Goal: Information Seeking & Learning: Find specific page/section

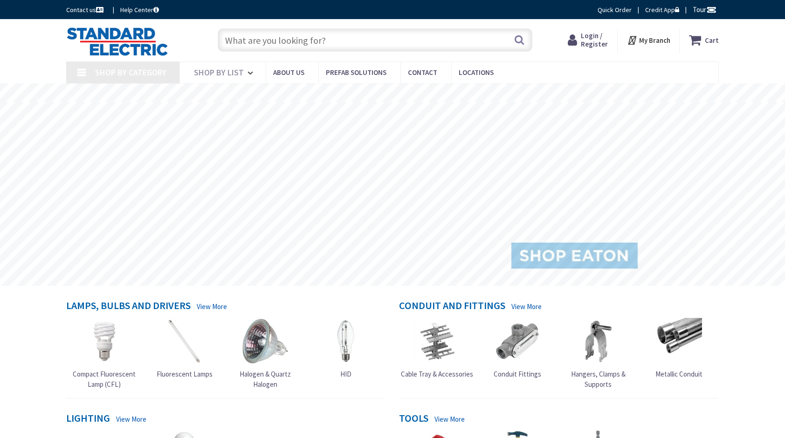
type input "[GEOGRAPHIC_DATA], [GEOGRAPHIC_DATA]"
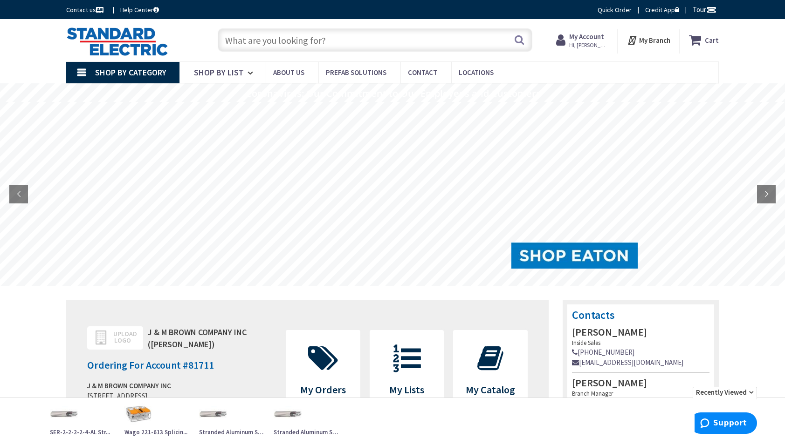
click at [358, 39] on input "text" at bounding box center [375, 39] width 315 height 23
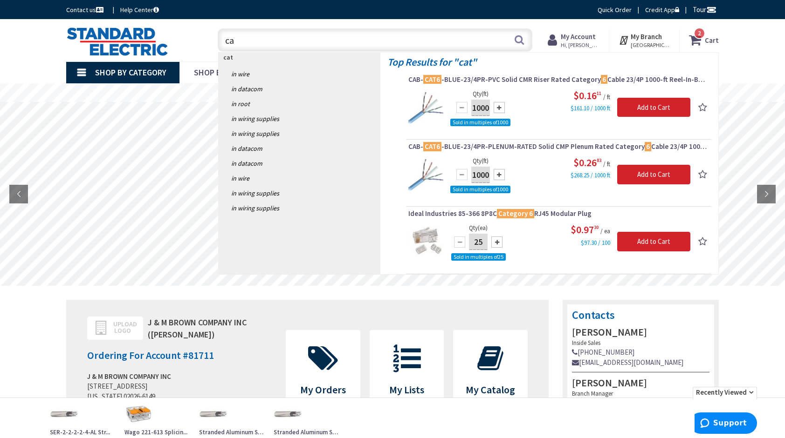
type input "c"
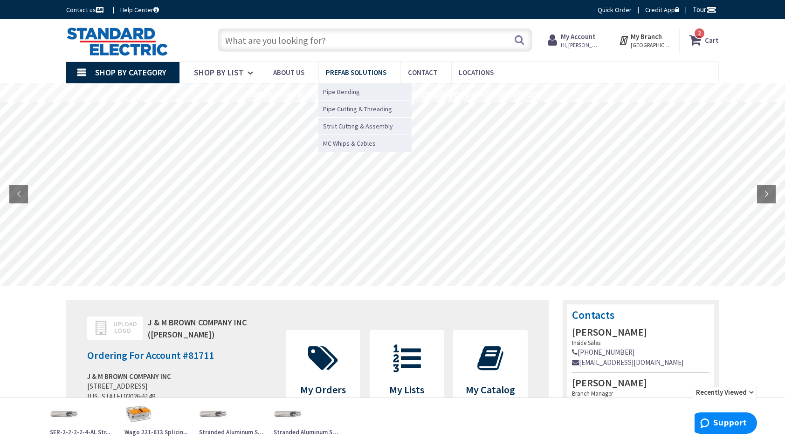
click at [382, 62] on link "Prefab Solutions" at bounding box center [359, 72] width 82 height 21
click at [318, 62] on link "Prefab Solutions" at bounding box center [359, 72] width 82 height 21
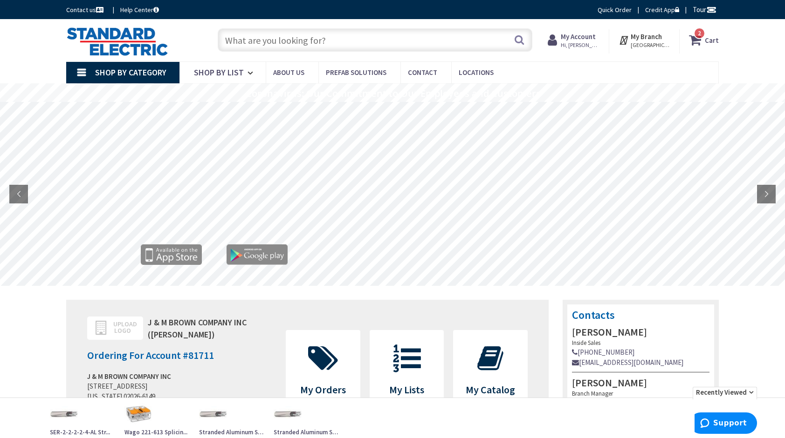
click at [333, 37] on input "text" at bounding box center [375, 39] width 315 height 23
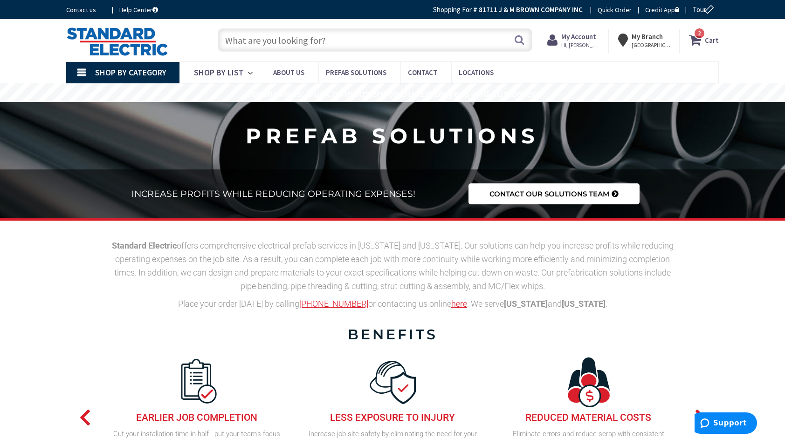
click at [329, 40] on input "text" at bounding box center [375, 39] width 315 height 23
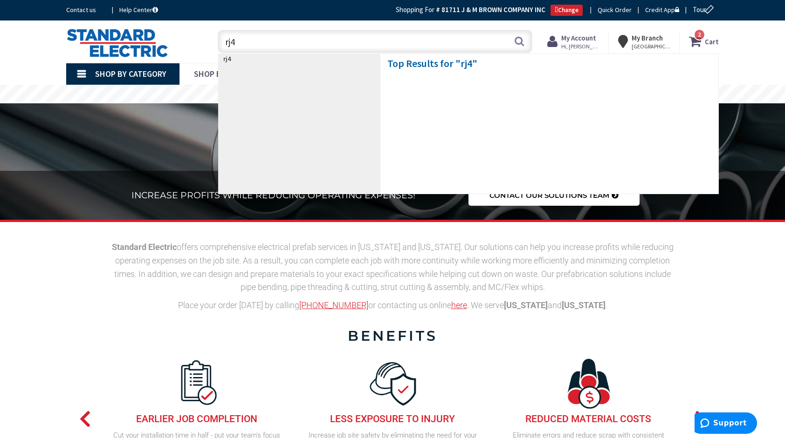
type input "rj45"
